Goal: Information Seeking & Learning: Learn about a topic

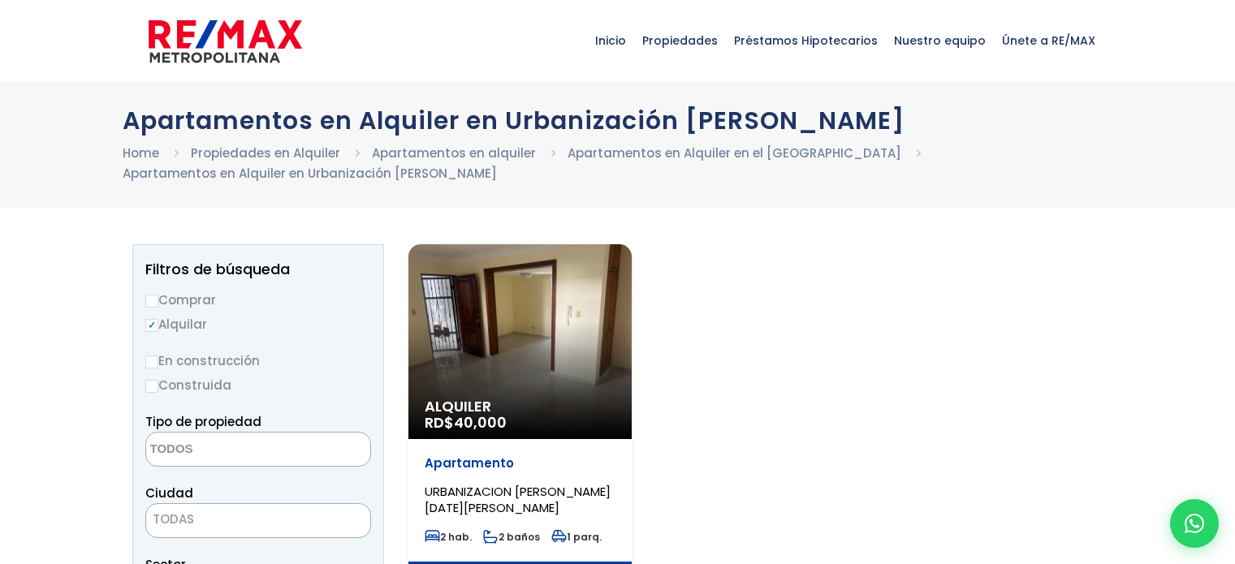
select select
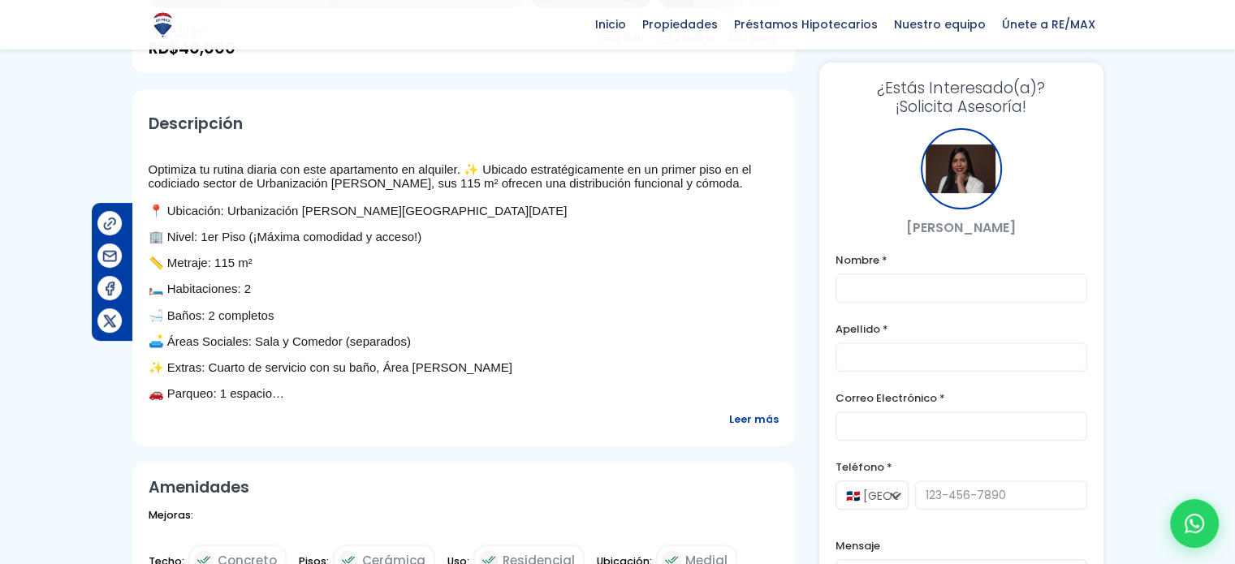
scroll to position [81, 0]
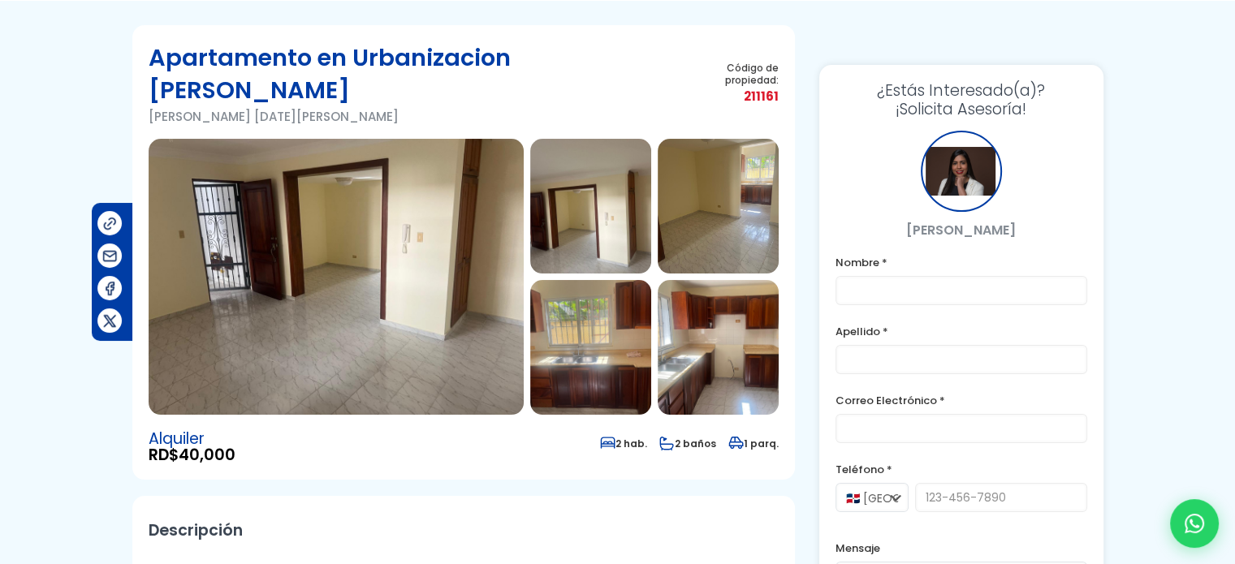
click at [584, 193] on img at bounding box center [590, 206] width 121 height 135
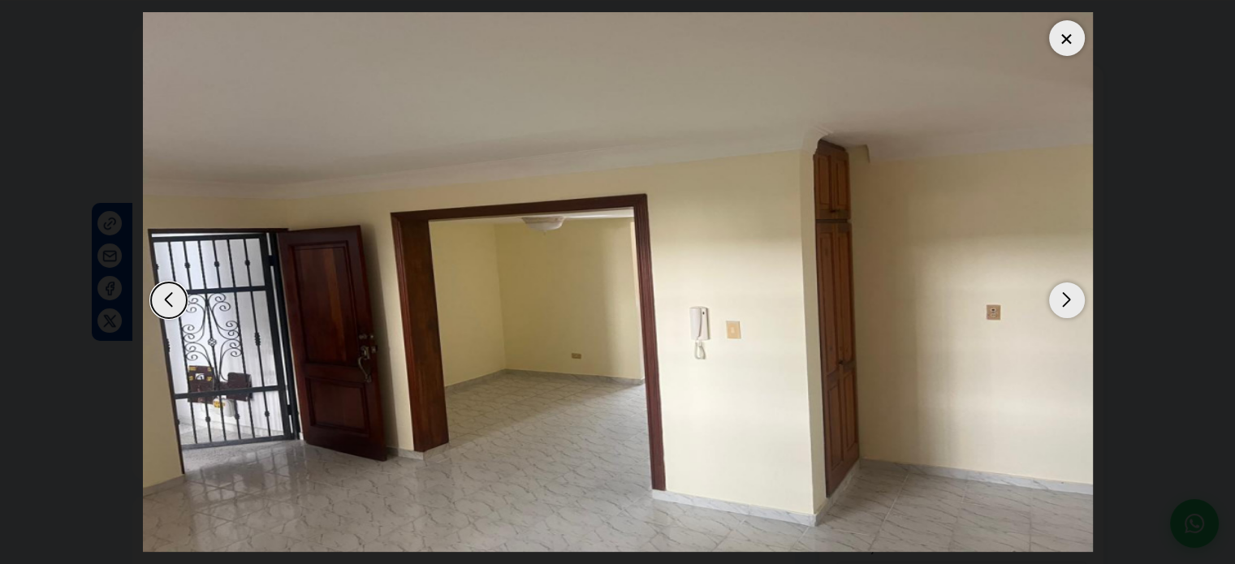
click at [1072, 300] on div "Next slide" at bounding box center [1067, 301] width 36 height 36
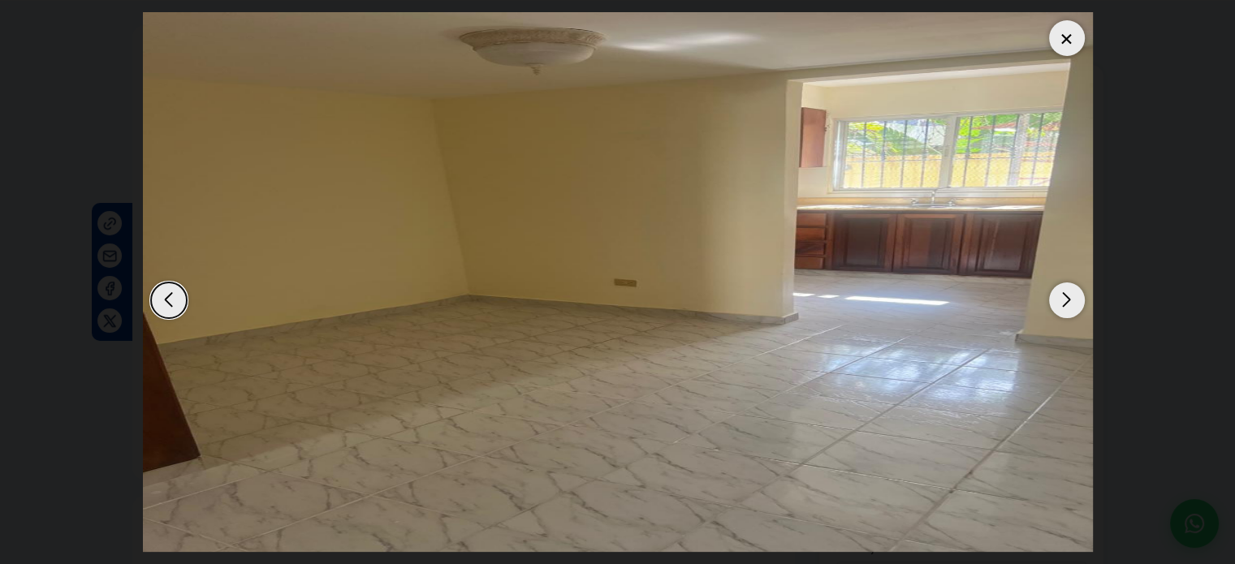
click at [1072, 300] on div "Next slide" at bounding box center [1067, 301] width 36 height 36
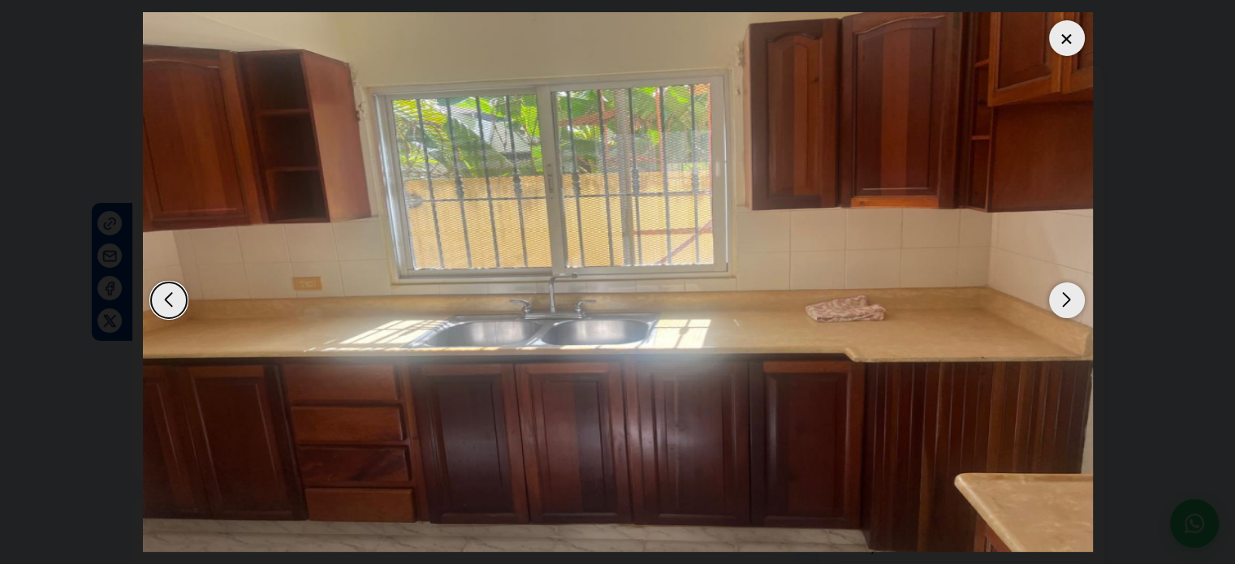
click at [1072, 300] on div "Next slide" at bounding box center [1067, 301] width 36 height 36
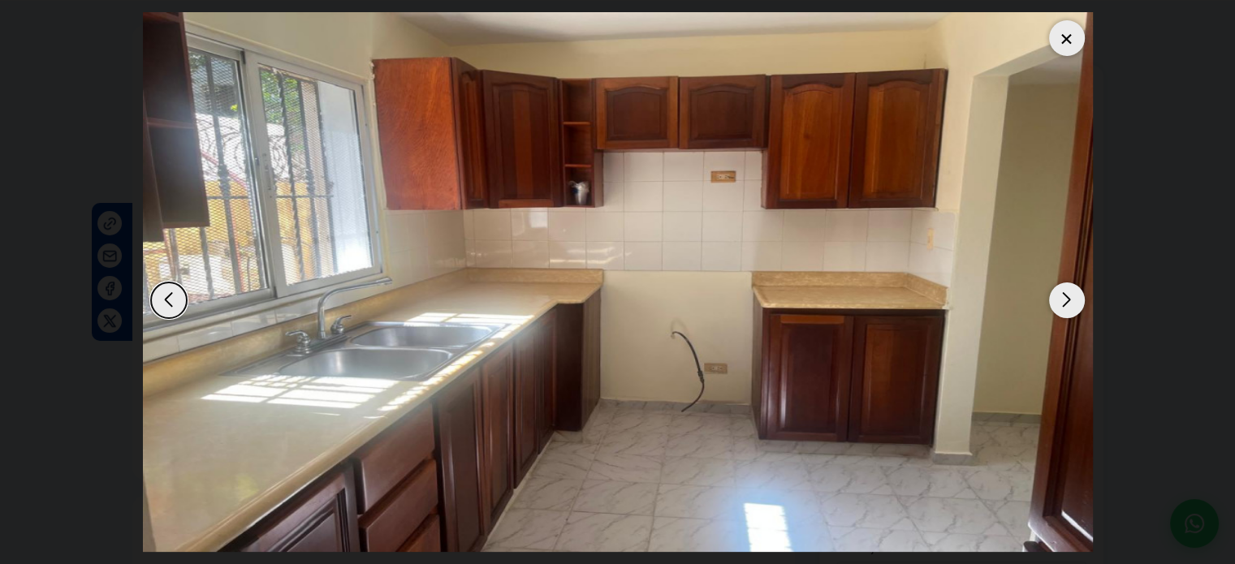
click at [1072, 300] on div "Next slide" at bounding box center [1067, 301] width 36 height 36
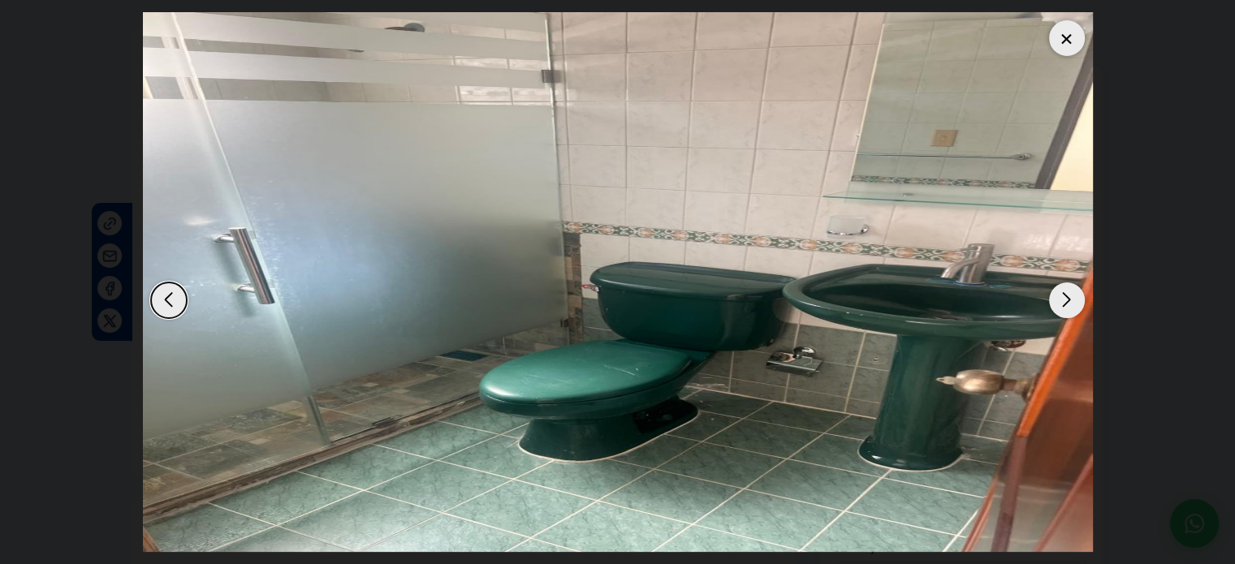
click at [1072, 300] on div "Next slide" at bounding box center [1067, 301] width 36 height 36
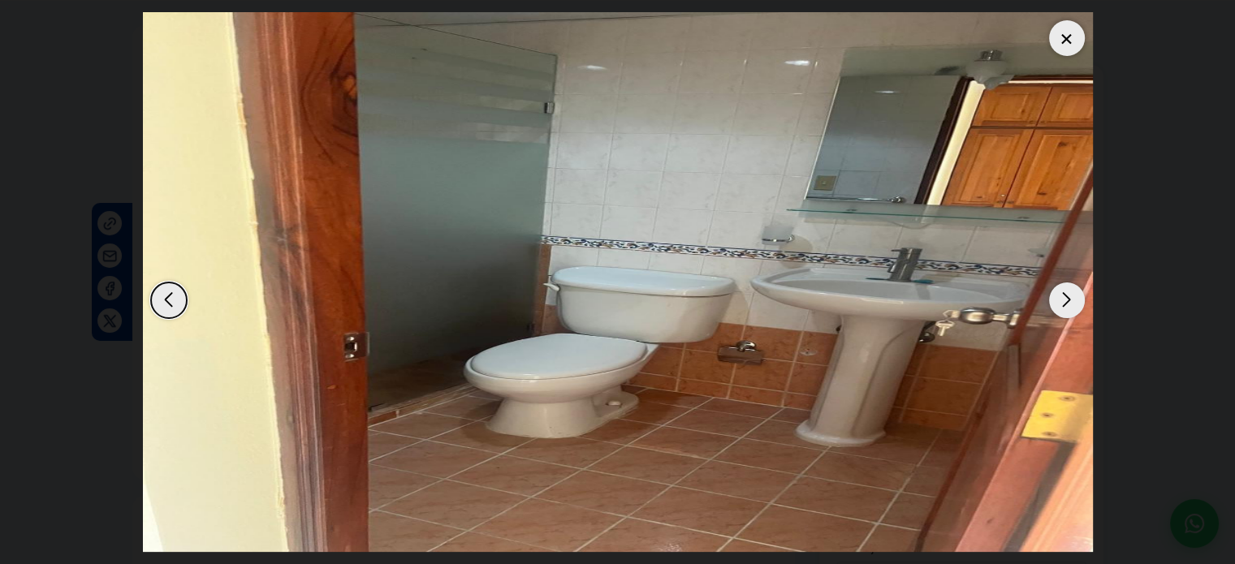
click at [1072, 300] on div "Next slide" at bounding box center [1067, 301] width 36 height 36
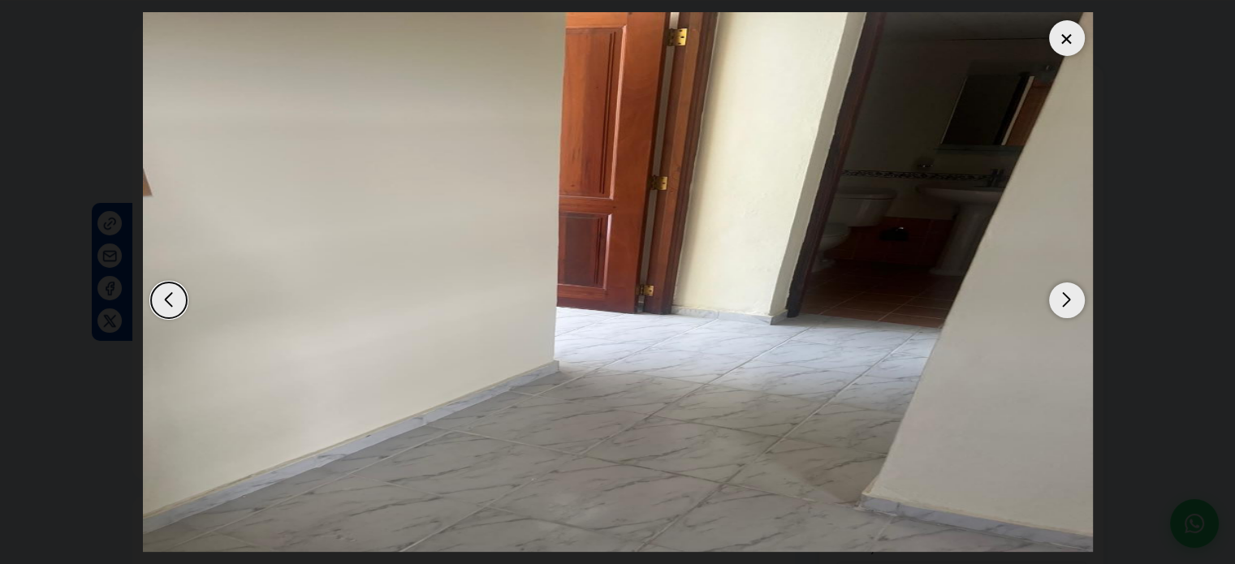
click at [1072, 300] on div "Next slide" at bounding box center [1067, 301] width 36 height 36
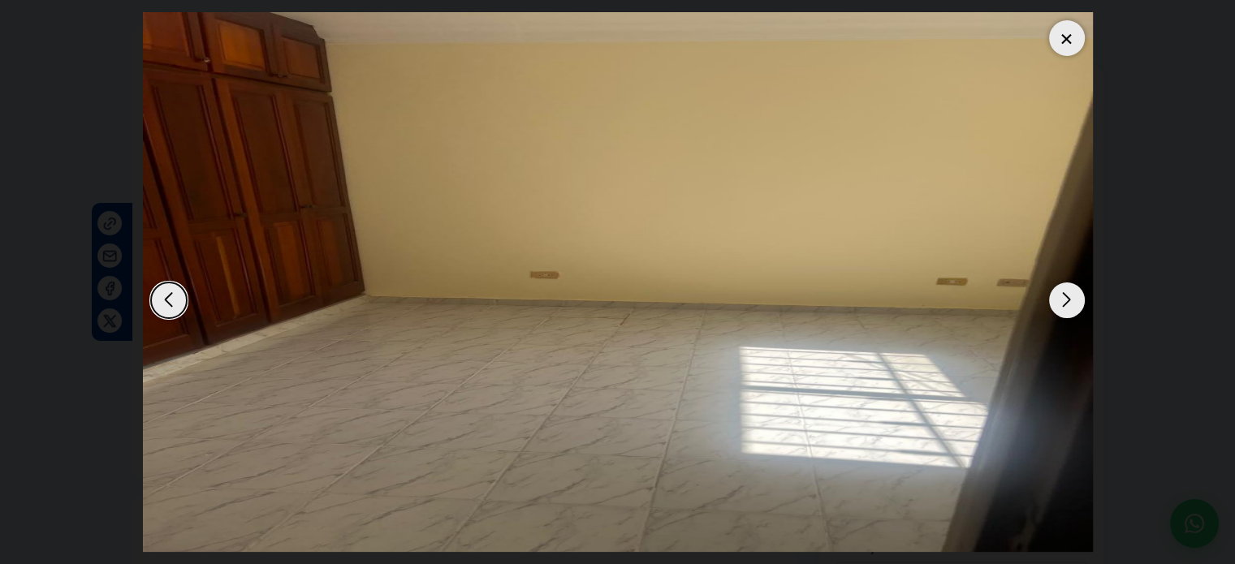
click at [1072, 300] on div "Next slide" at bounding box center [1067, 301] width 36 height 36
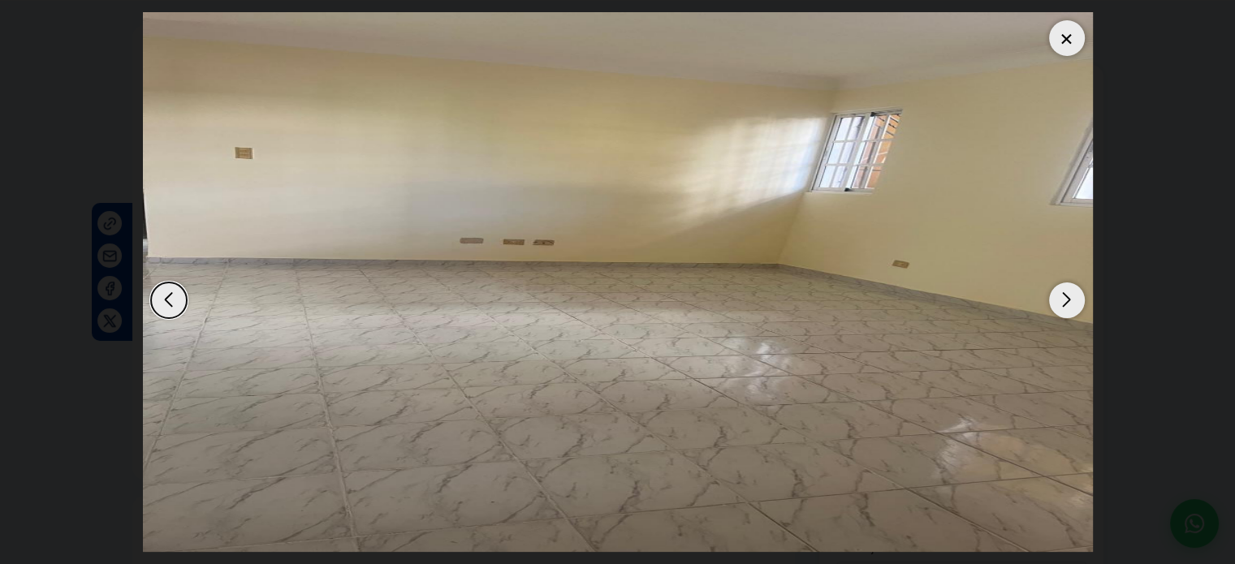
click at [1072, 300] on div "Next slide" at bounding box center [1067, 301] width 36 height 36
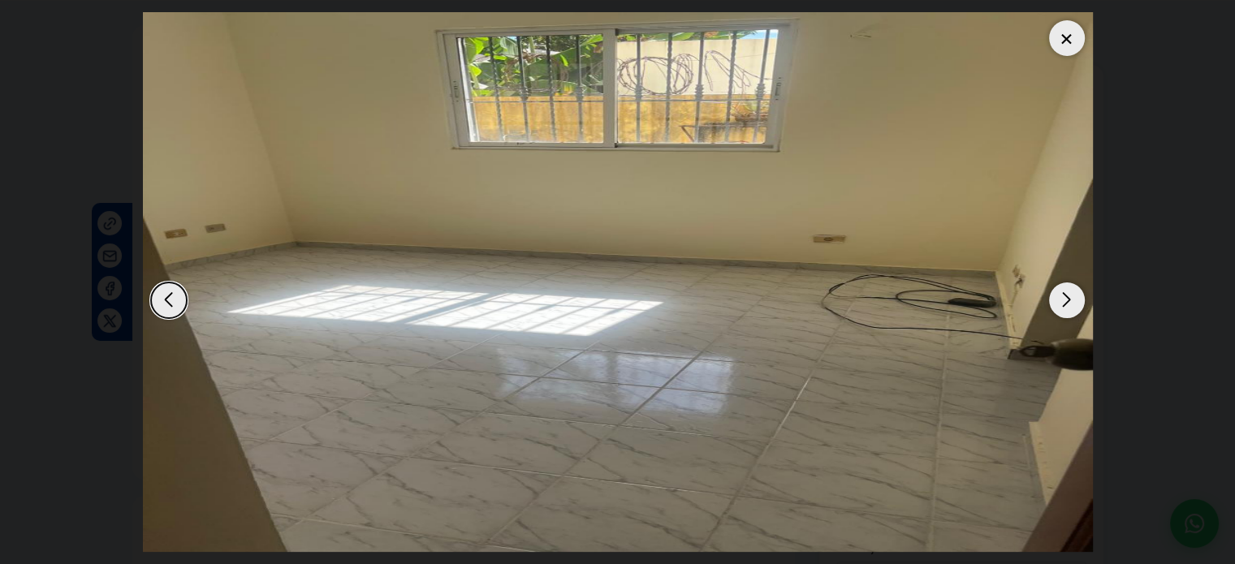
click at [1072, 300] on div "Next slide" at bounding box center [1067, 301] width 36 height 36
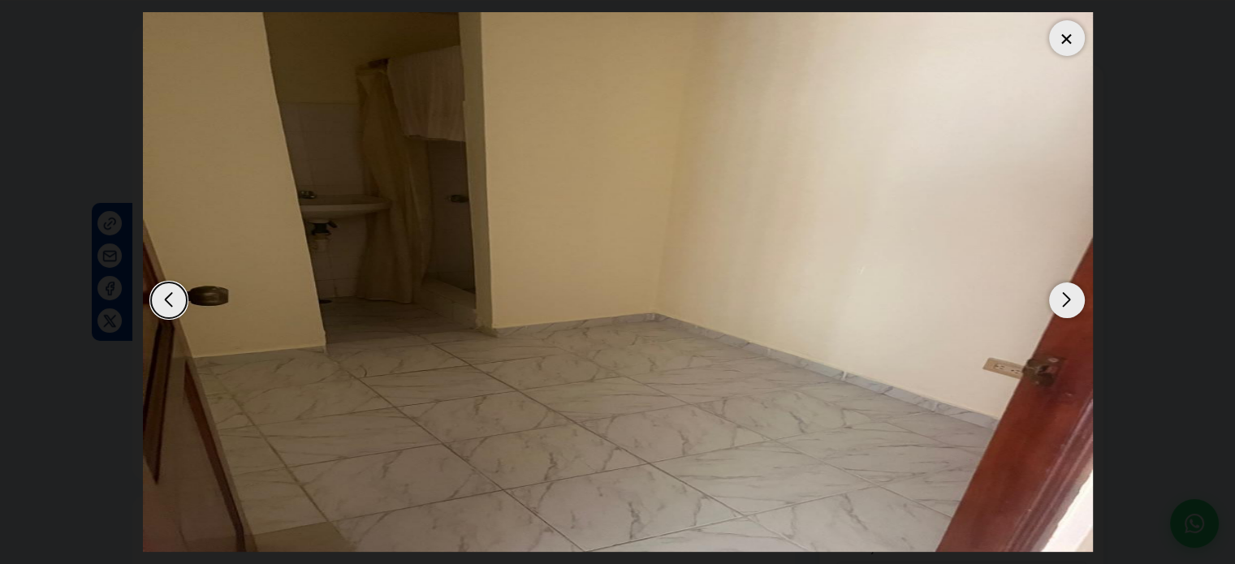
click at [1070, 303] on div "Next slide" at bounding box center [1067, 301] width 36 height 36
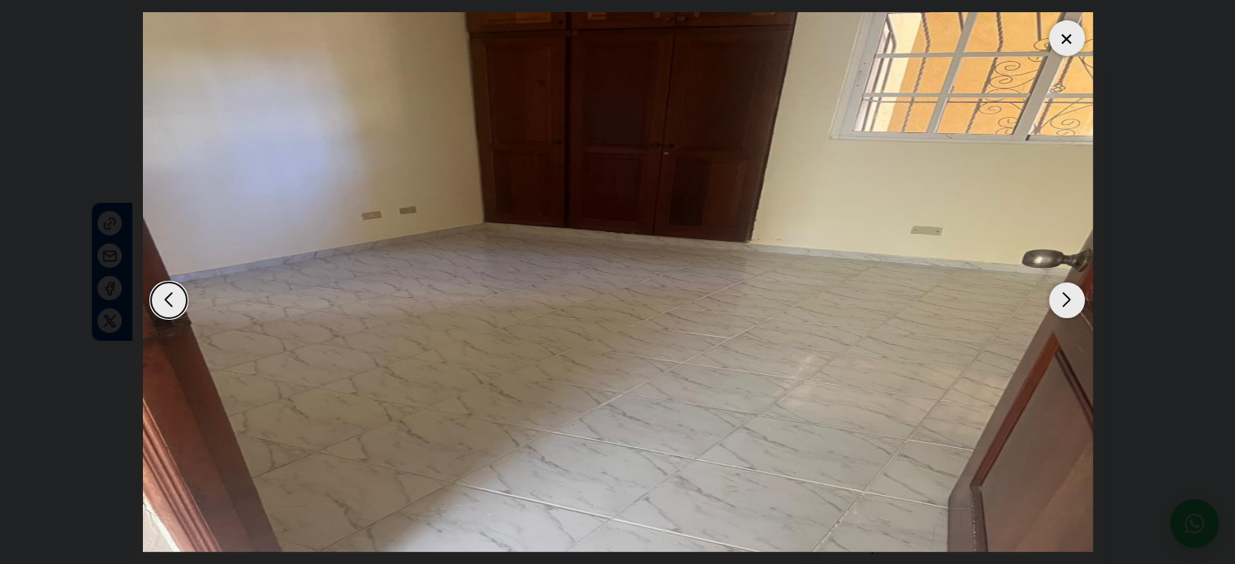
click at [1070, 303] on div "Next slide" at bounding box center [1067, 301] width 36 height 36
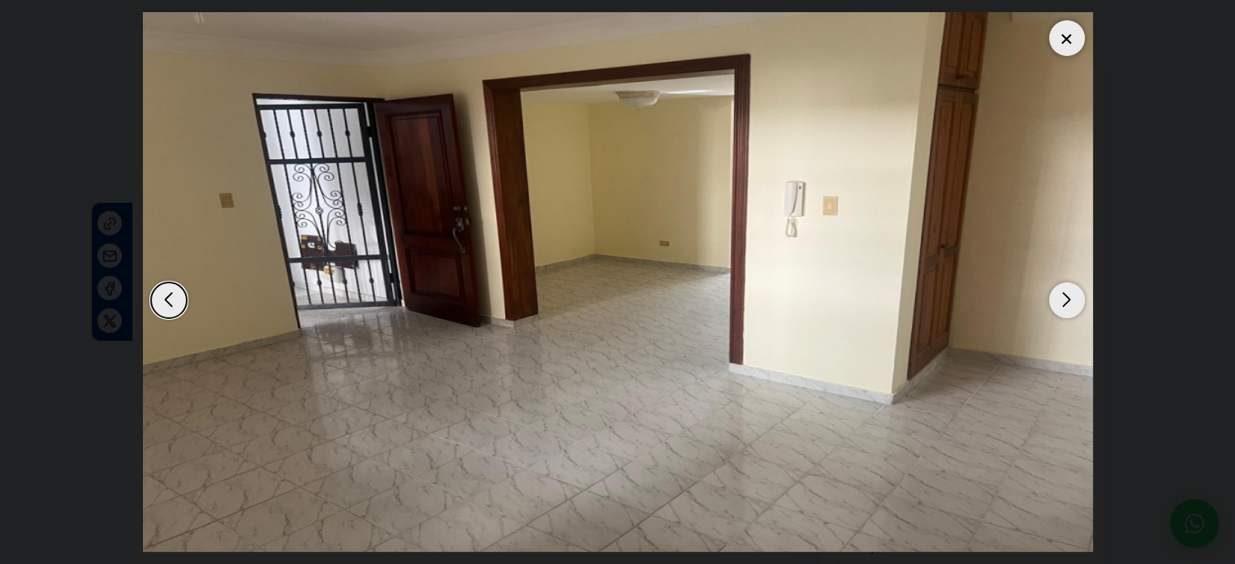
click at [1070, 303] on div "Next slide" at bounding box center [1067, 301] width 36 height 36
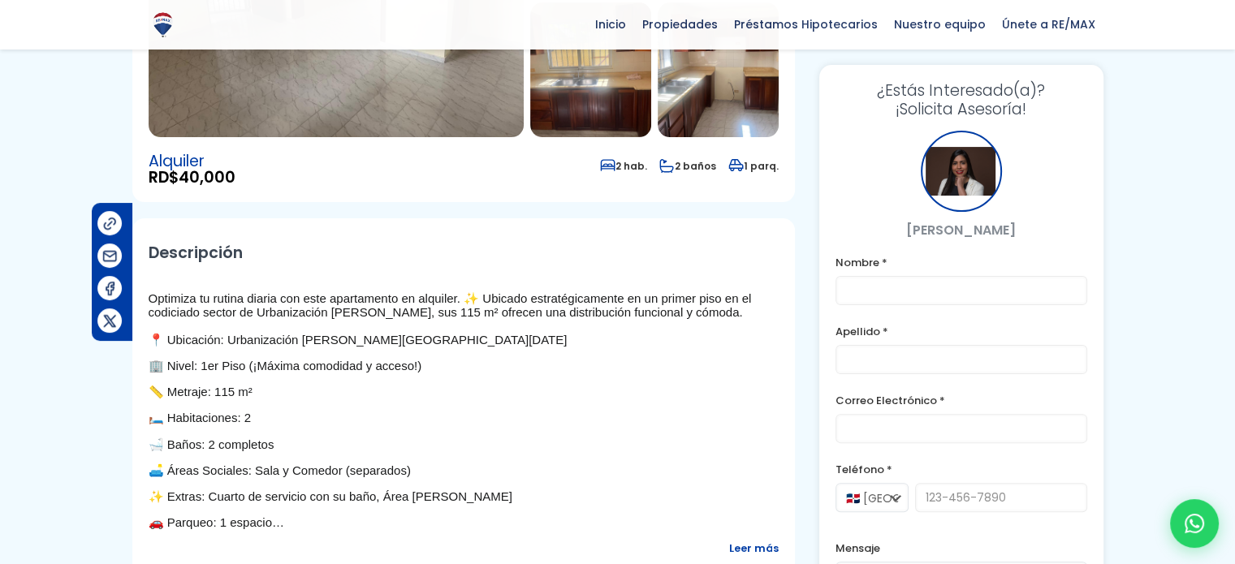
scroll to position [406, 0]
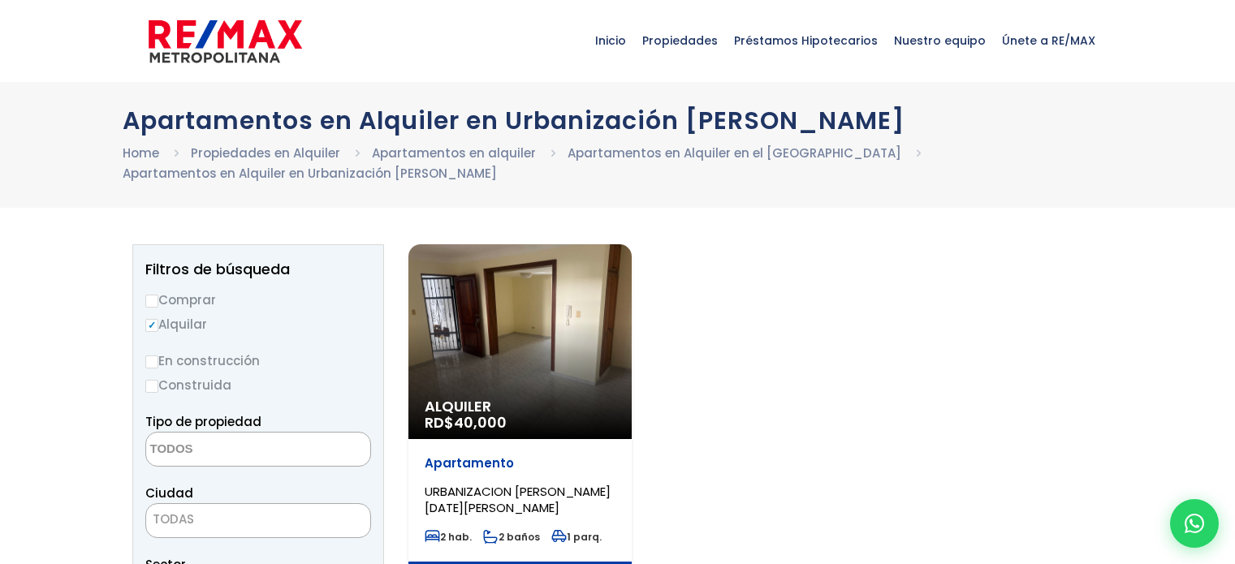
select select
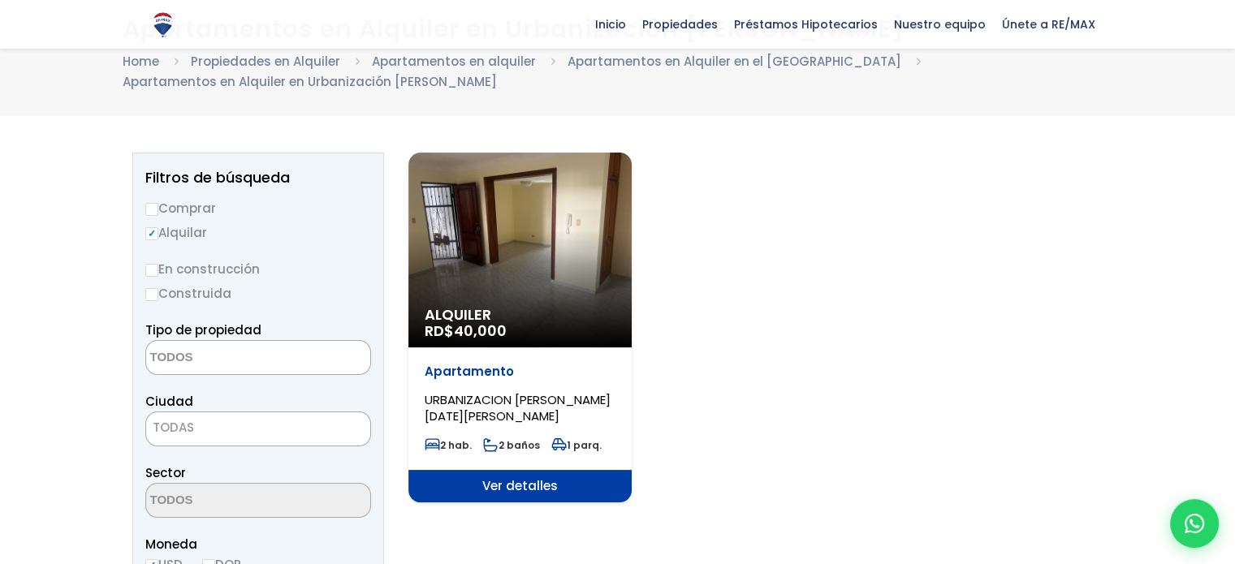
scroll to position [81, 0]
